Goal: Obtain resource: Obtain resource

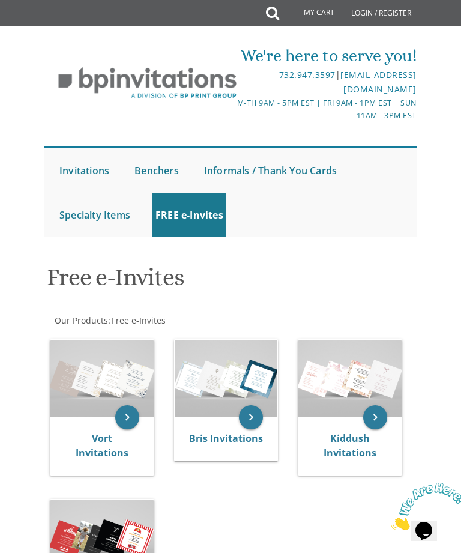
click at [346, 370] on img at bounding box center [349, 378] width 103 height 77
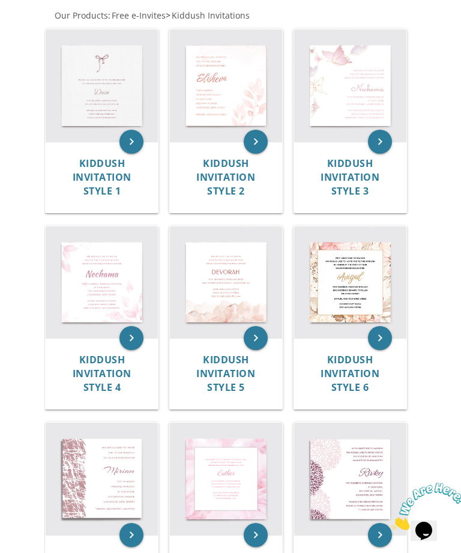
scroll to position [304, 0]
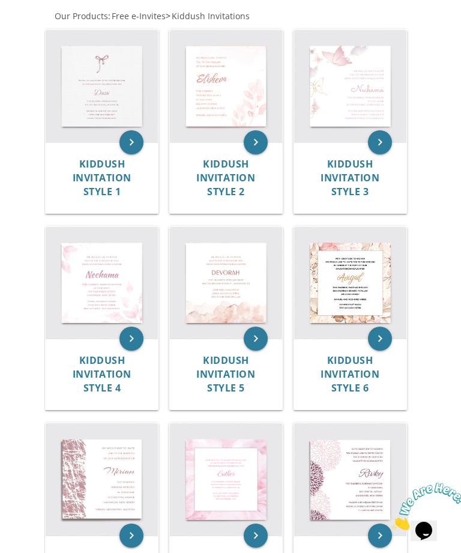
click at [358, 79] on img at bounding box center [350, 86] width 112 height 112
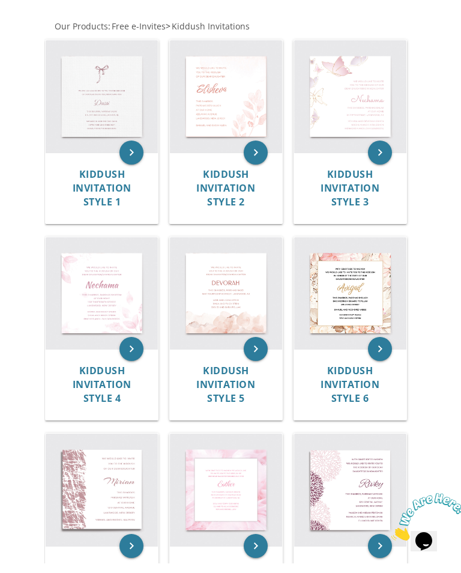
scroll to position [0, 0]
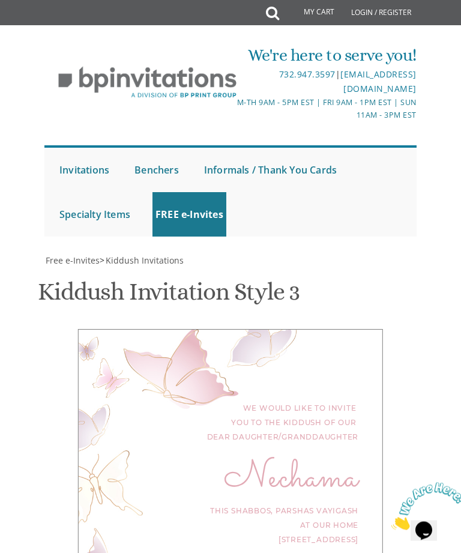
scroll to position [393, 0]
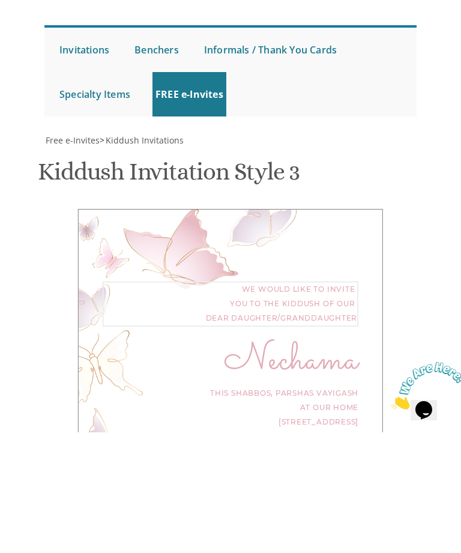
type textarea "We would like to invite you to the kiddush of our dear daughter"
type textarea "N"
type textarea "Esty"
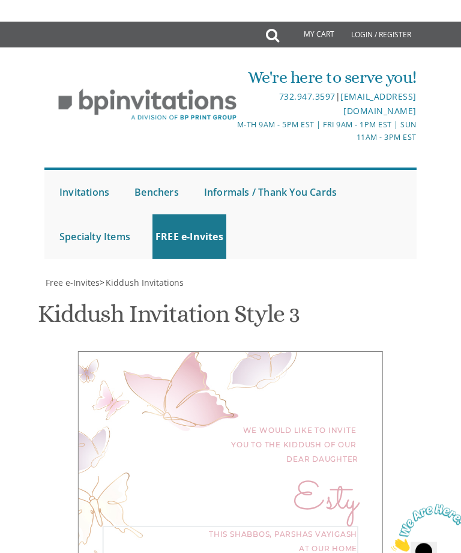
scroll to position [536, 0]
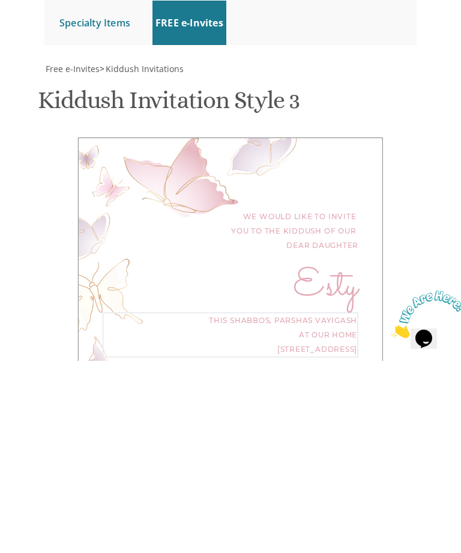
type textarea "This Shabbos, Parshas Nitzavim at our home 22 Flannery Avenue, Lakewood, NJ"
type textarea "Y"
type textarea "[PERSON_NAME] & [PERSON_NAME]"
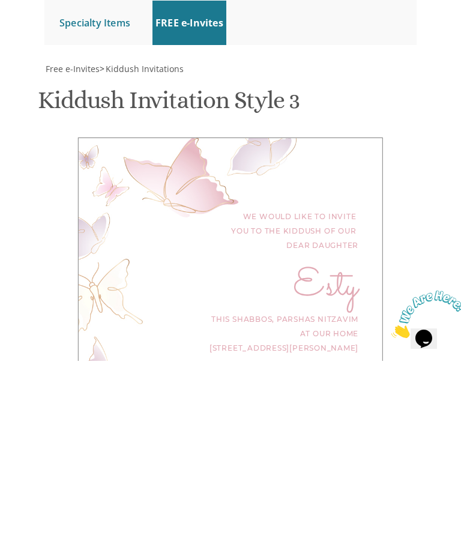
scroll to position [729, 0]
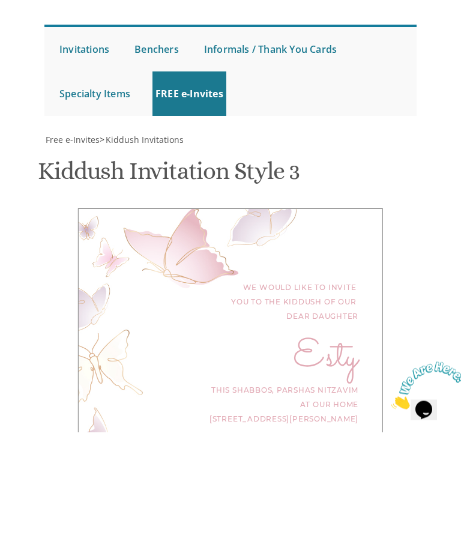
scroll to position [615, 0]
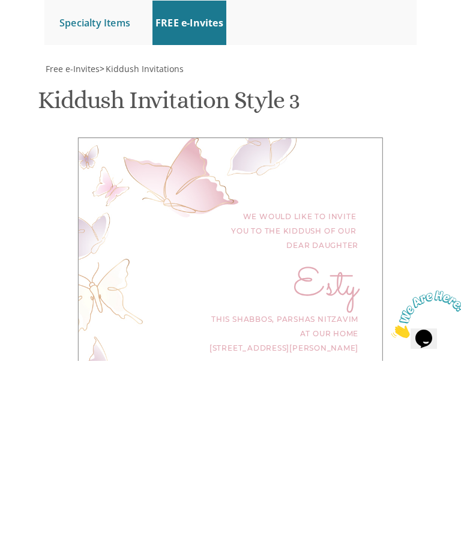
type input "Rochelreifman@gmail.com"
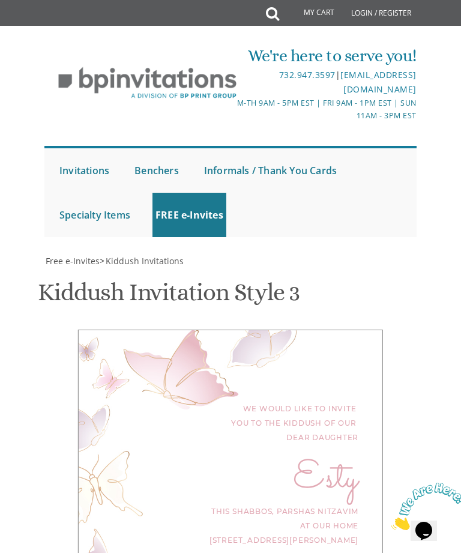
scroll to position [846, 0]
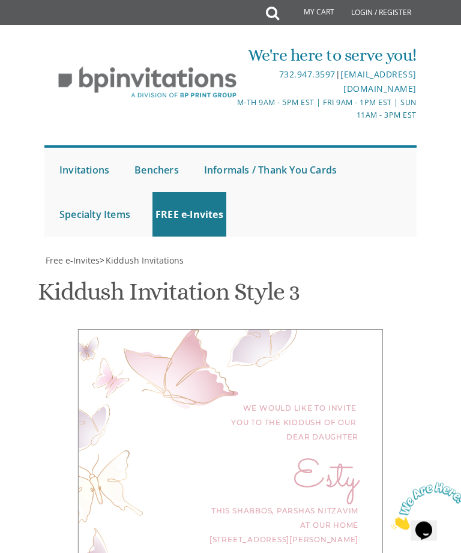
scroll to position [884, 0]
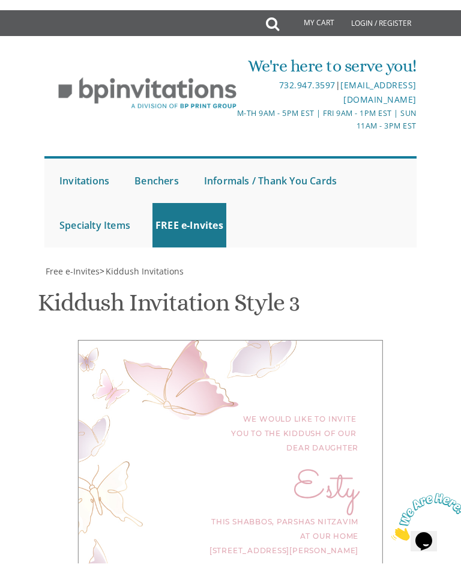
scroll to position [0, 0]
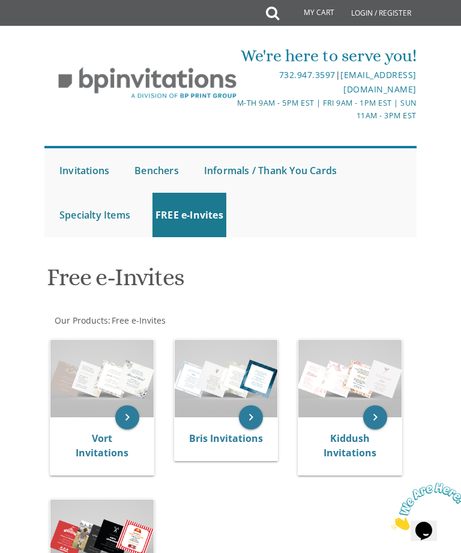
click at [351, 387] on img at bounding box center [349, 378] width 103 height 77
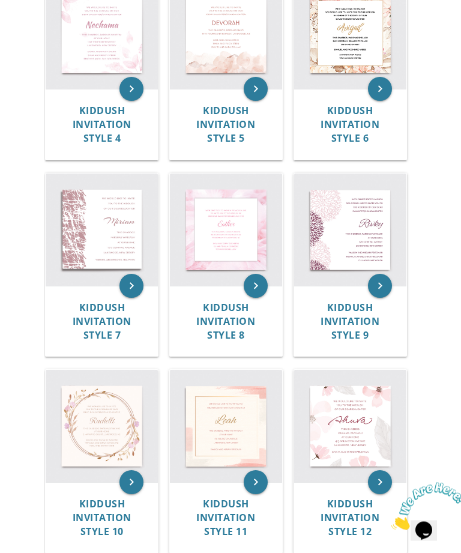
scroll to position [554, 0]
click at [354, 423] on img at bounding box center [350, 426] width 112 height 112
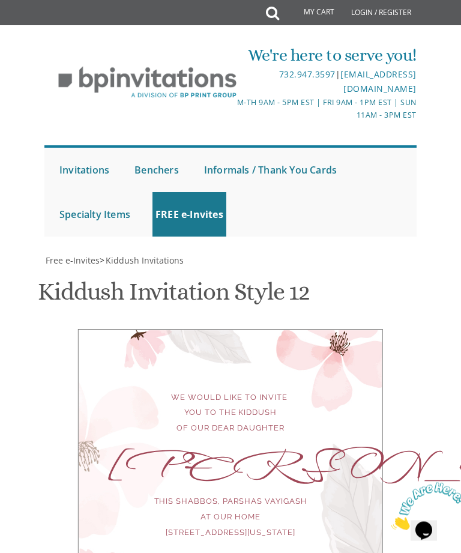
scroll to position [179, 0]
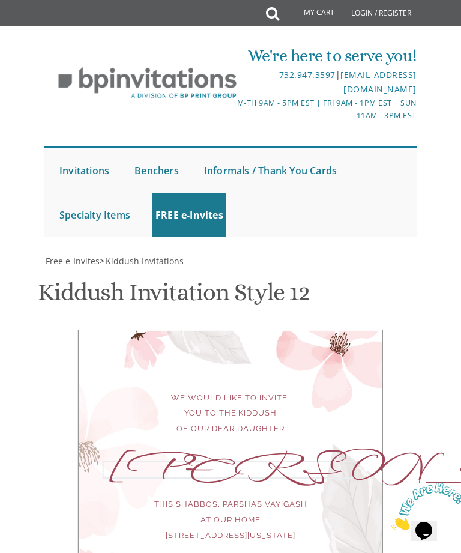
scroll to position [427, 0]
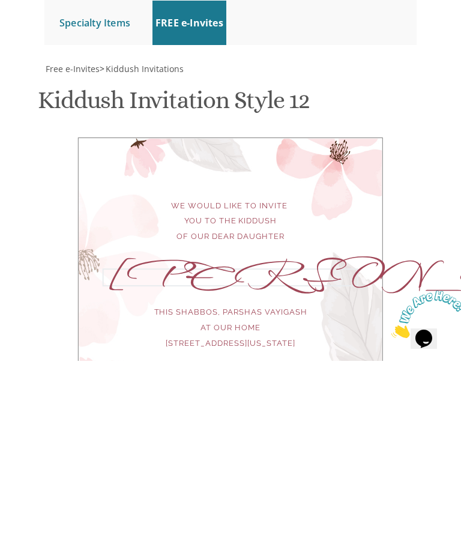
type textarea "A"
type textarea "Esty"
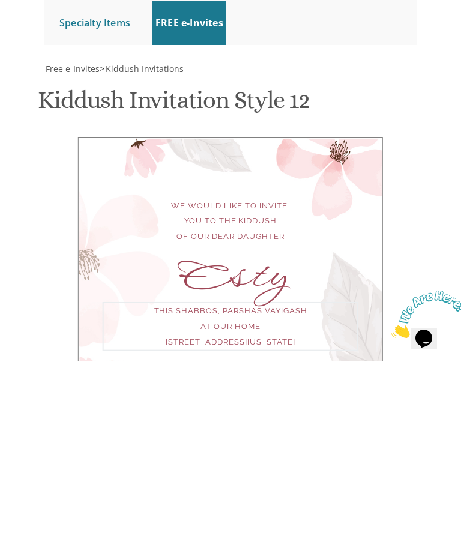
type textarea "This Shabbos, Parshas Nitzavim at our home [STREET_ADDRESS][PERSON_NAME][US_STA…"
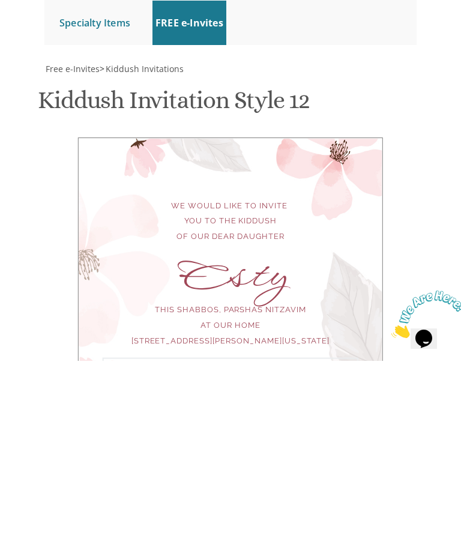
type textarea "Y"
type textarea "Moshe Chaim & Rochel Hefter"
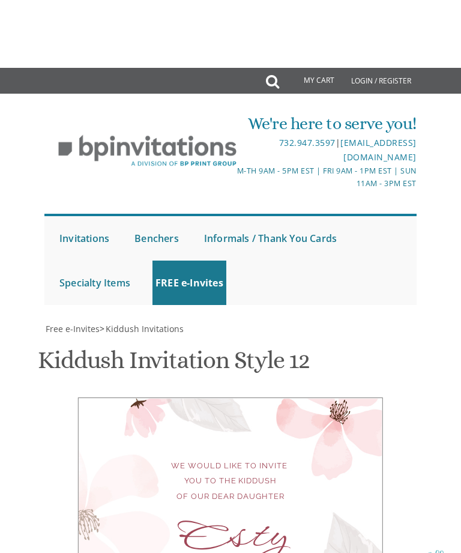
scroll to position [687, 0]
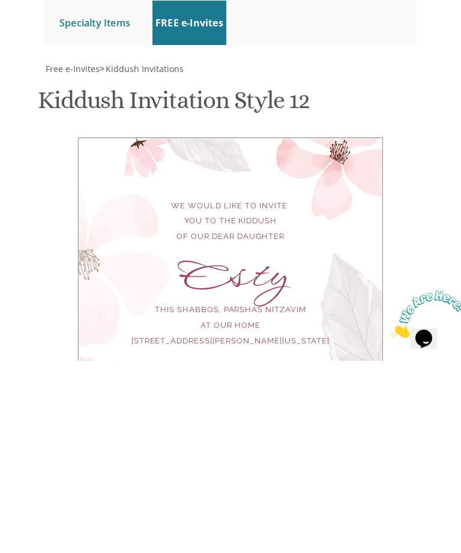
type input "Rochelreifman@gmail.com"
